Goal: Use online tool/utility: Use online tool/utility

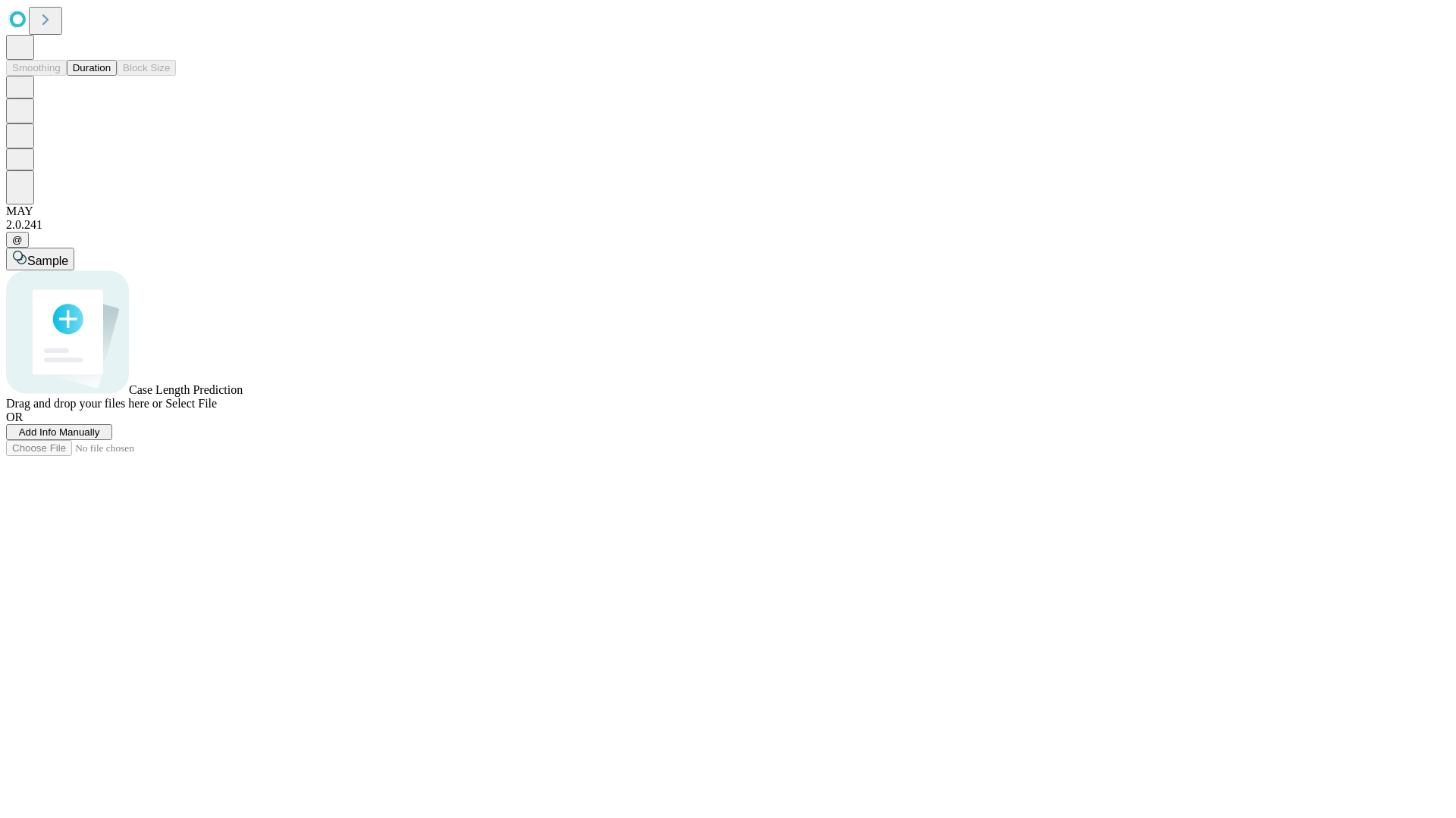
click at [110, 75] on button "Duration" at bounding box center [91, 68] width 50 height 16
click at [69, 254] on span "Sample" at bounding box center [47, 260] width 41 height 13
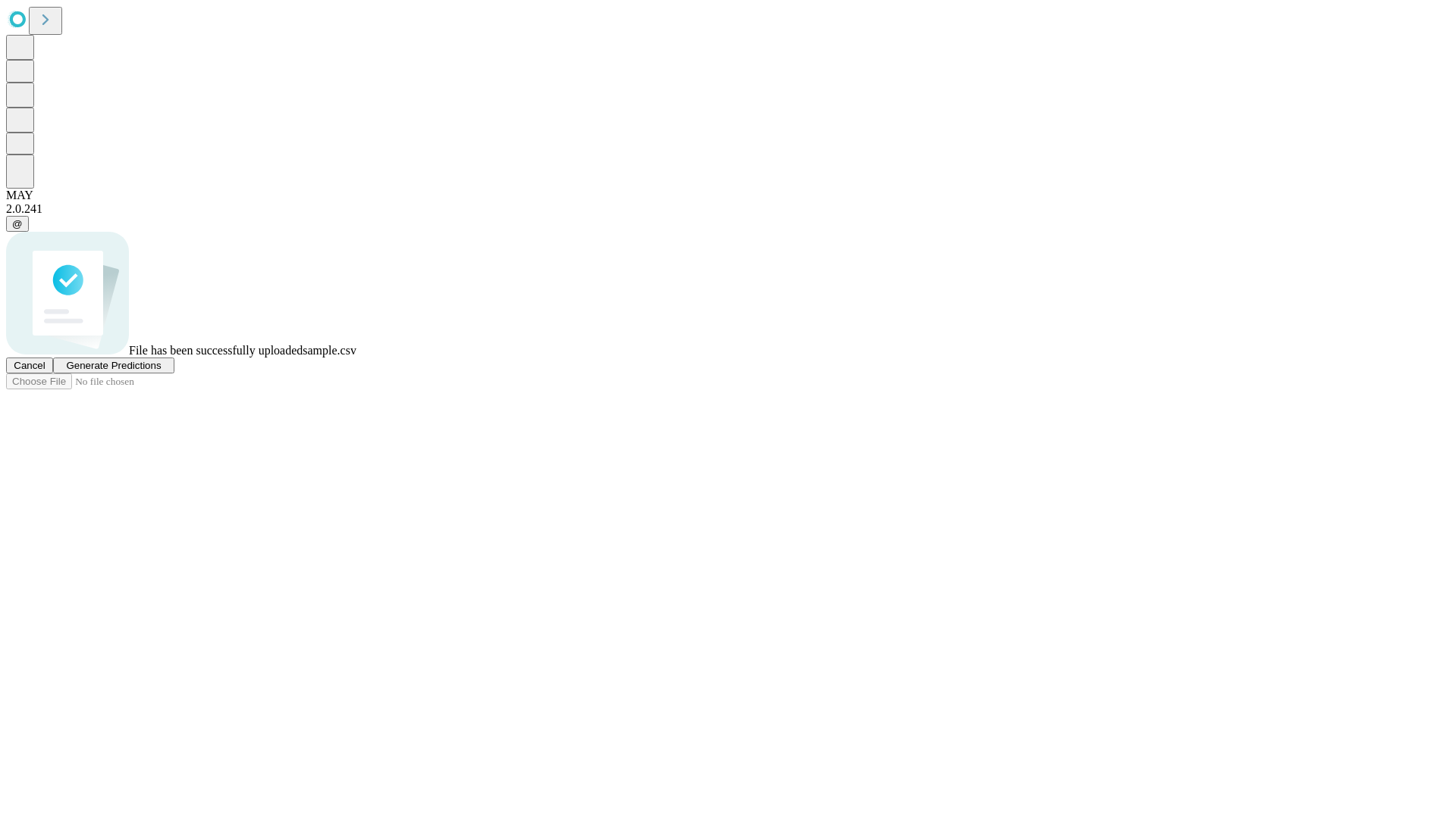
click at [161, 371] on span "Generate Predictions" at bounding box center [112, 365] width 94 height 11
